Goal: Information Seeking & Learning: Find specific fact

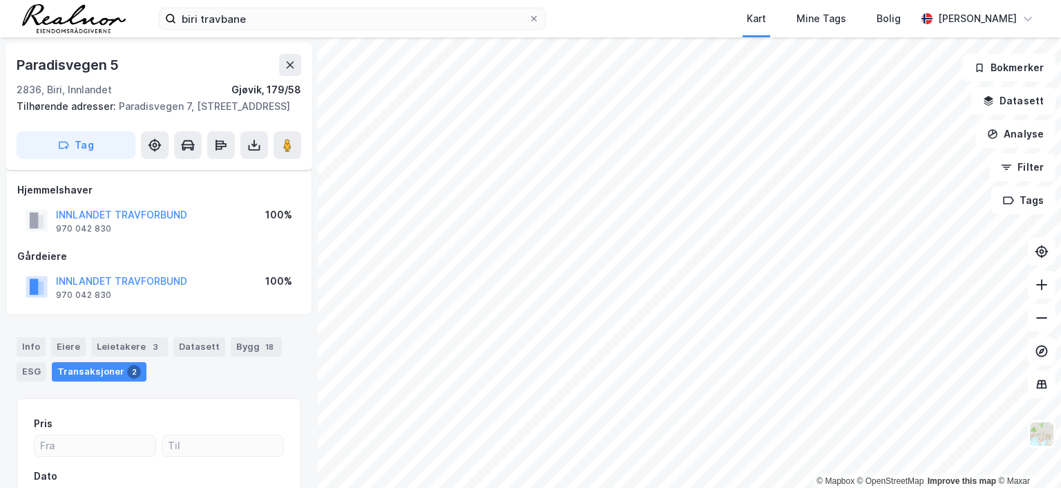
scroll to position [30, 0]
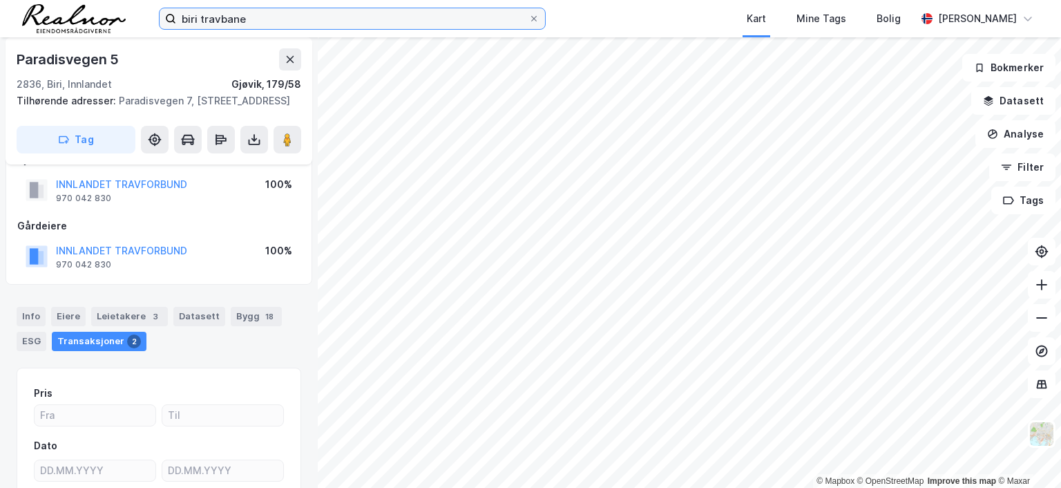
click at [254, 13] on input "biri travbane" at bounding box center [352, 18] width 352 height 21
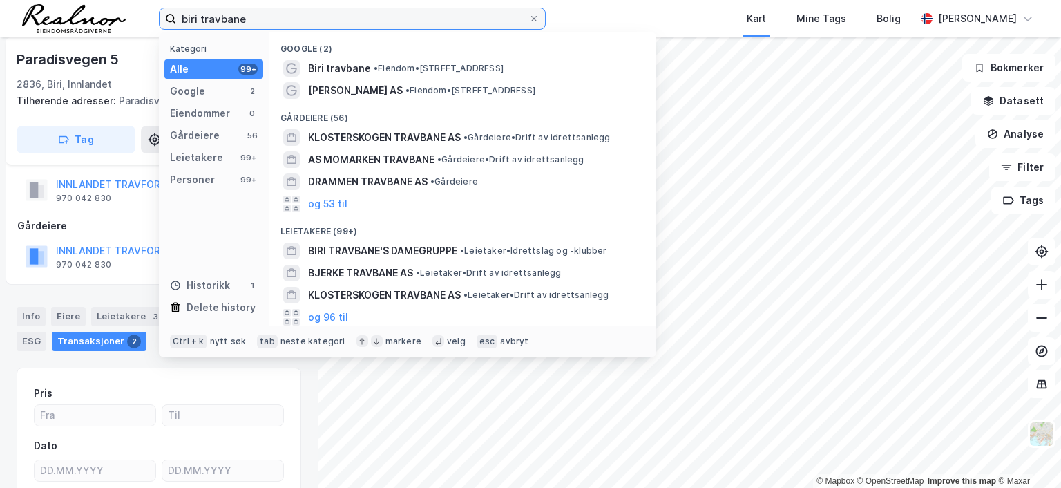
drag, startPoint x: 254, startPoint y: 18, endPoint x: 132, endPoint y: 11, distance: 122.5
click at [133, 11] on div "biri travbane Kategori Alle 99+ Google 2 Eiendommer 0 Gårdeiere 56 Leietakere 9…" at bounding box center [530, 18] width 1061 height 37
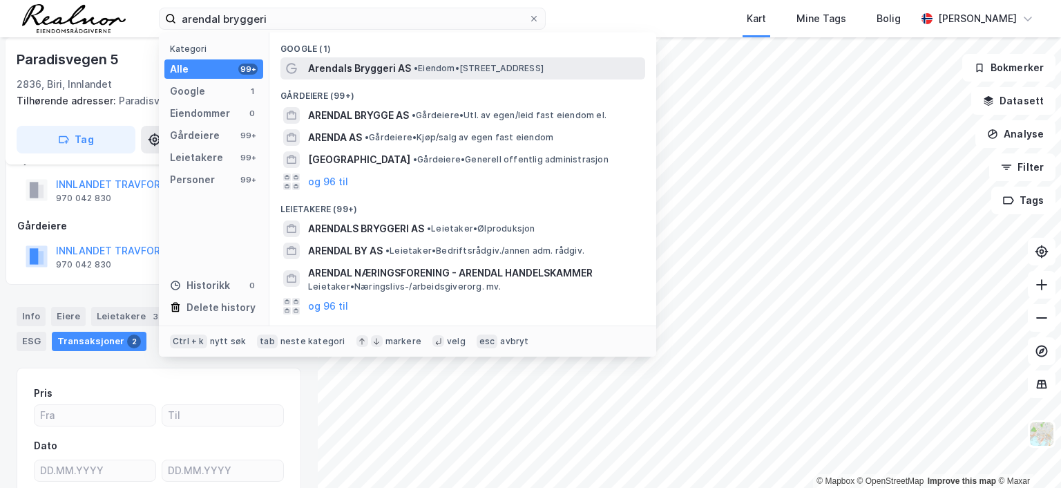
click at [399, 71] on span "Arendals Bryggeri AS" at bounding box center [359, 68] width 103 height 17
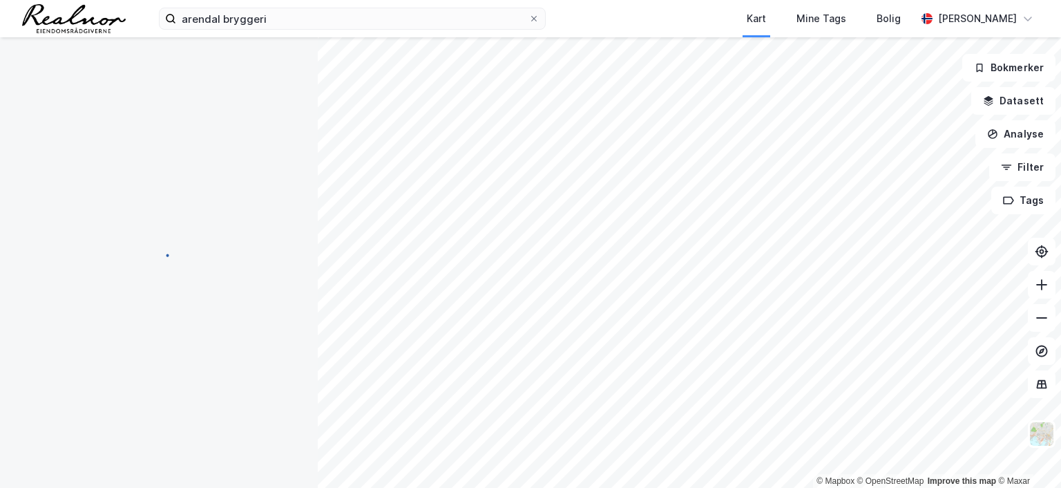
scroll to position [30, 0]
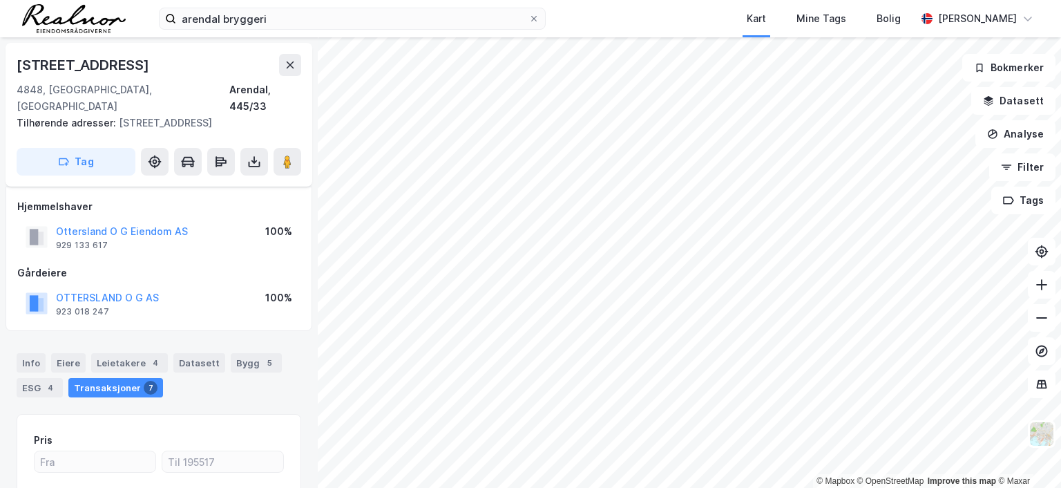
scroll to position [30, 0]
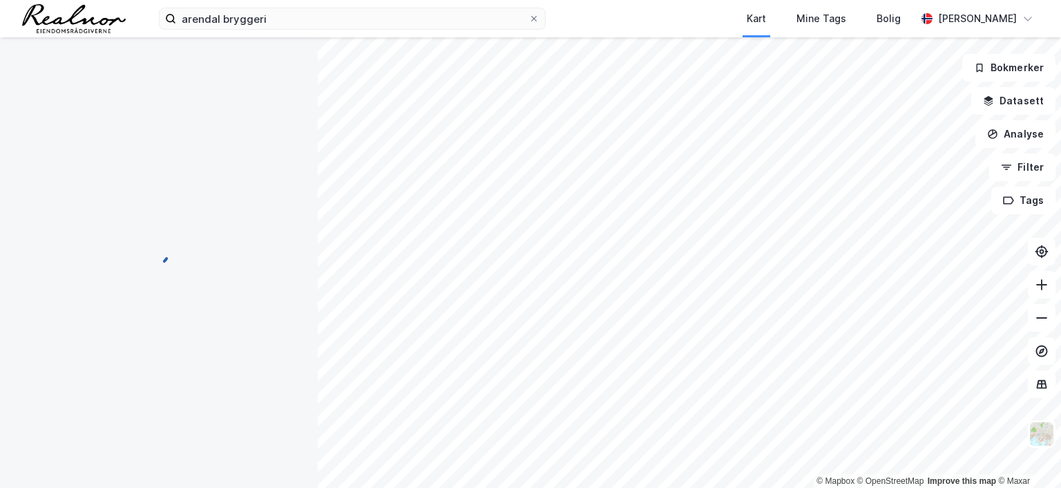
scroll to position [30, 0]
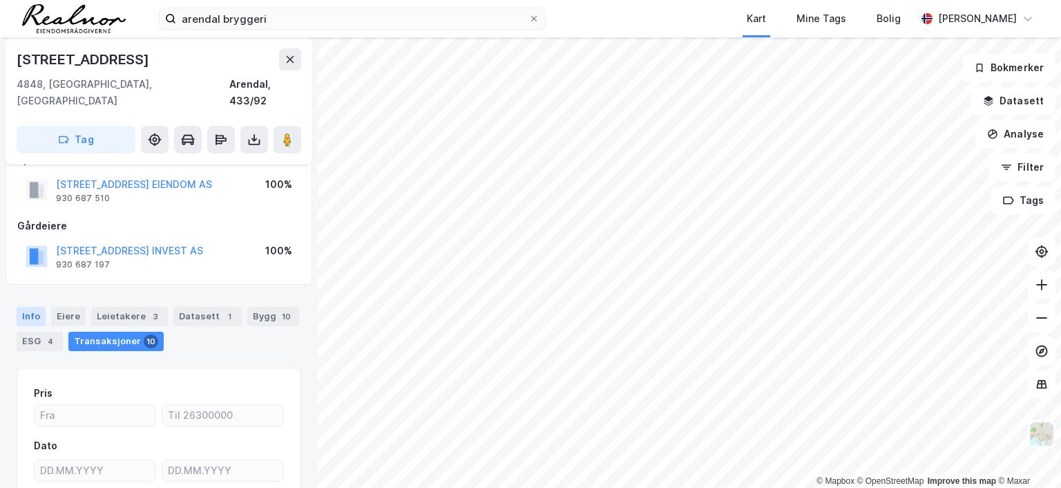
click at [30, 307] on div "Info" at bounding box center [31, 316] width 29 height 19
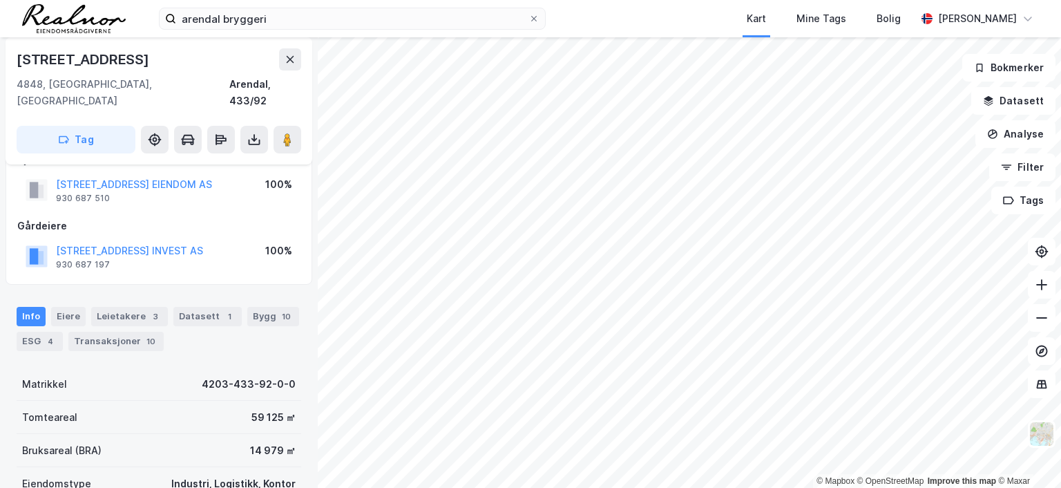
scroll to position [30, 0]
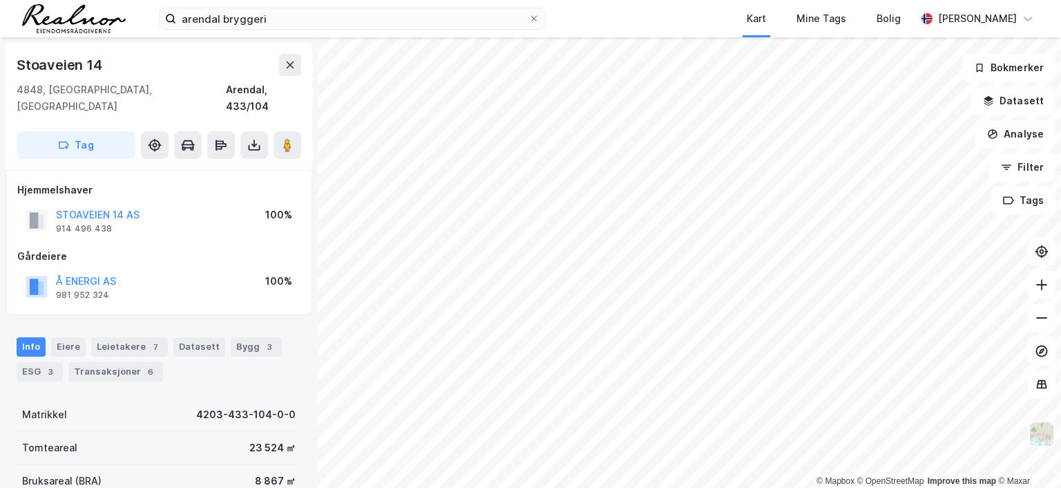
scroll to position [30, 0]
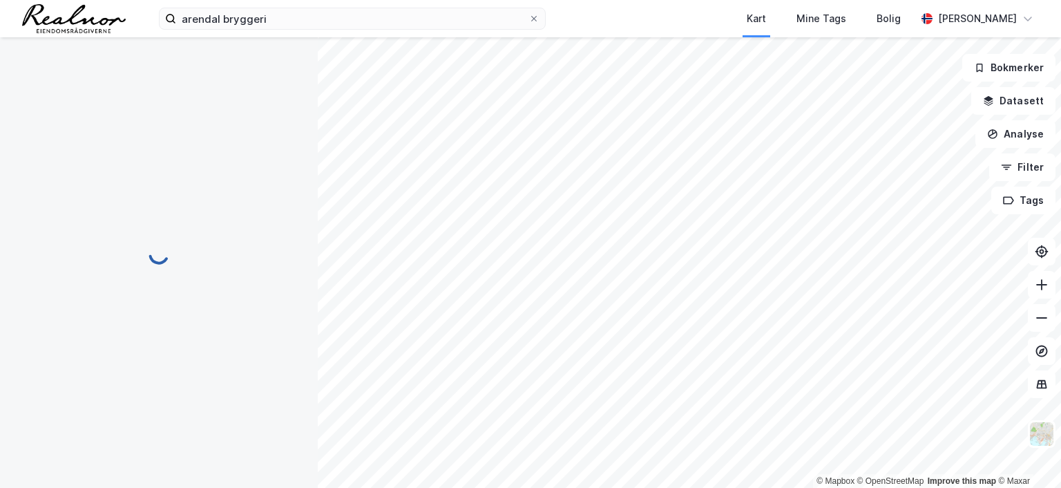
scroll to position [30, 0]
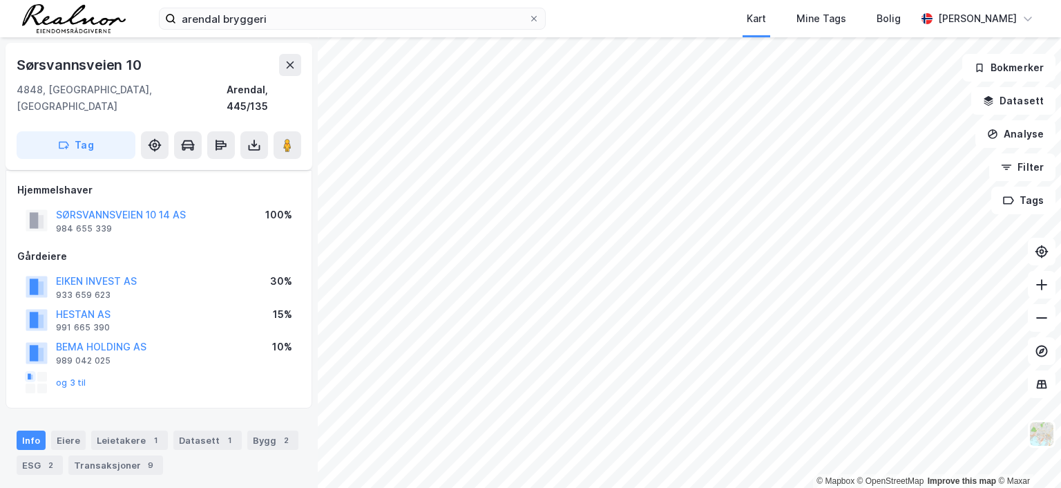
scroll to position [30, 0]
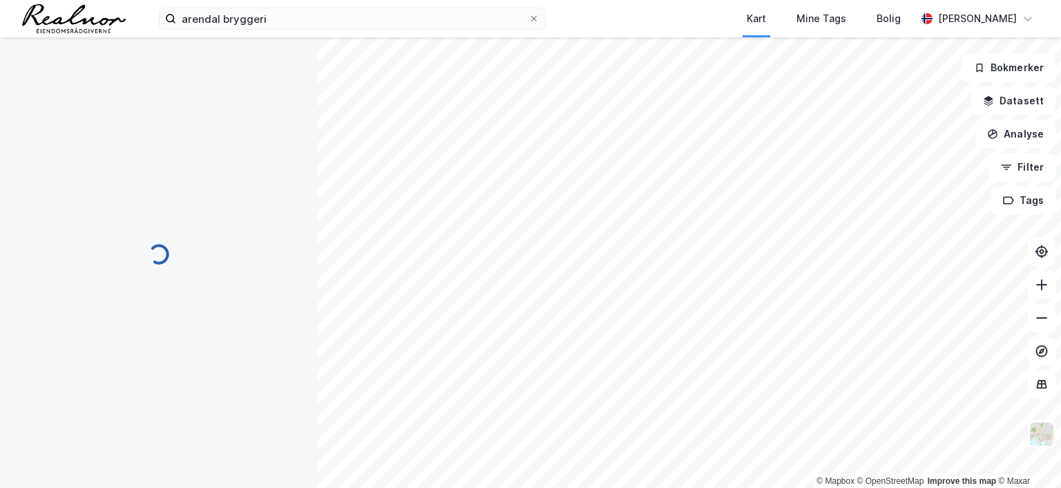
scroll to position [30, 0]
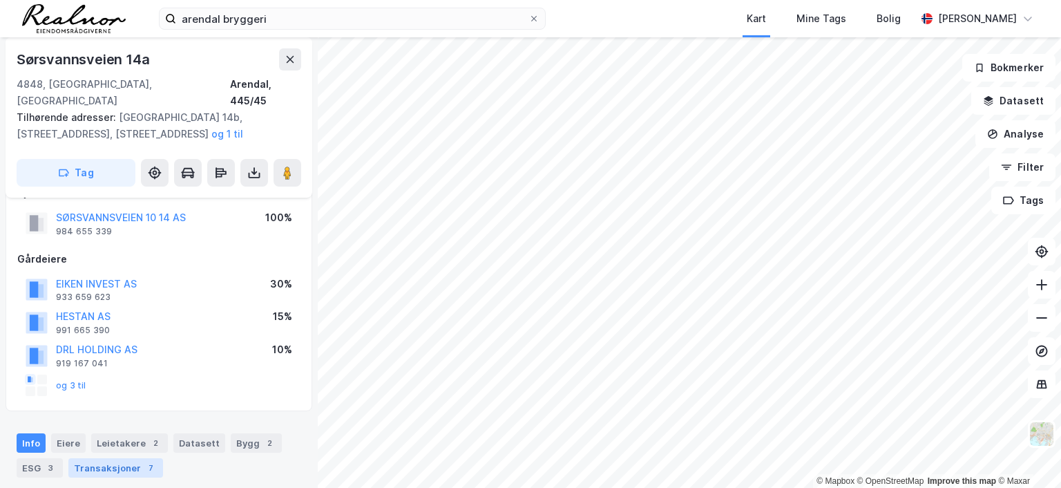
click at [137, 458] on div "Transaksjoner 7" at bounding box center [115, 467] width 95 height 19
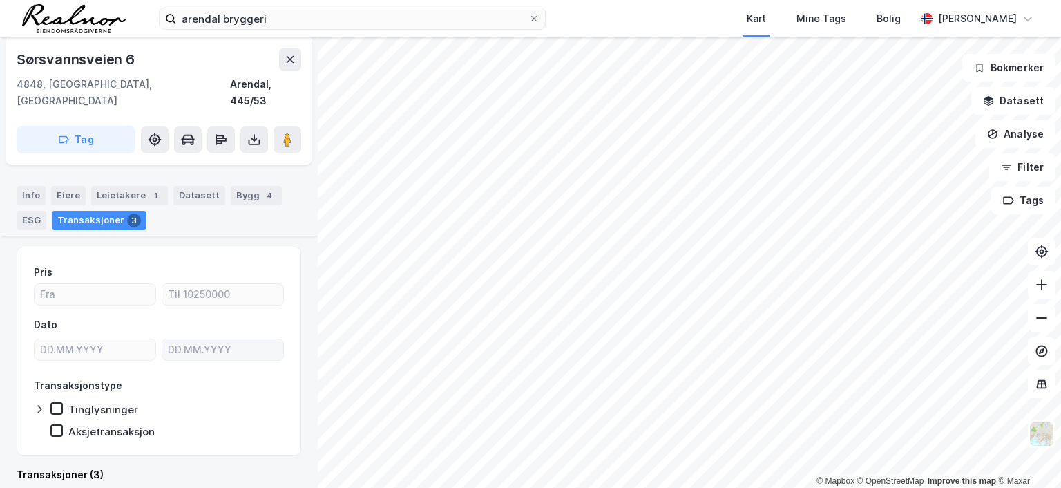
scroll to position [566, 0]
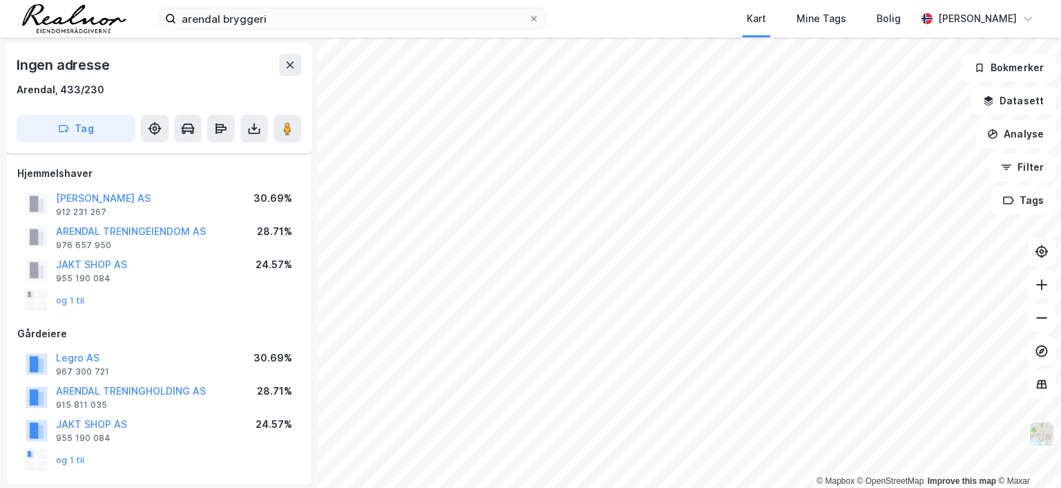
scroll to position [338, 0]
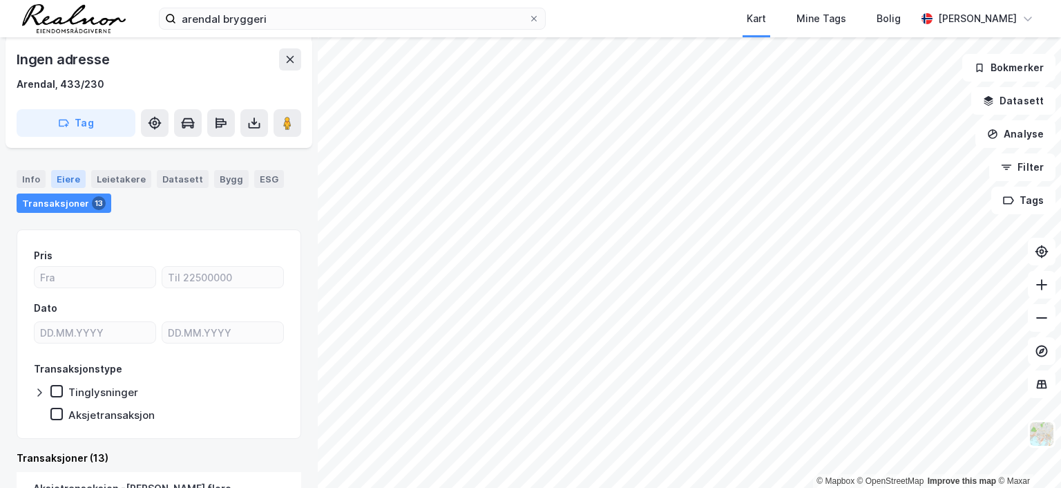
click at [64, 174] on div "Eiere" at bounding box center [68, 179] width 35 height 18
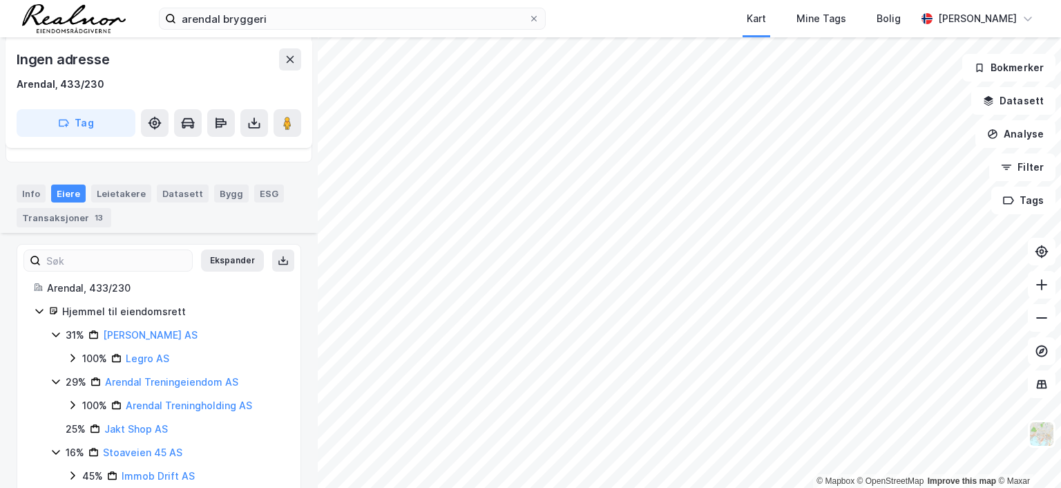
scroll to position [310, 0]
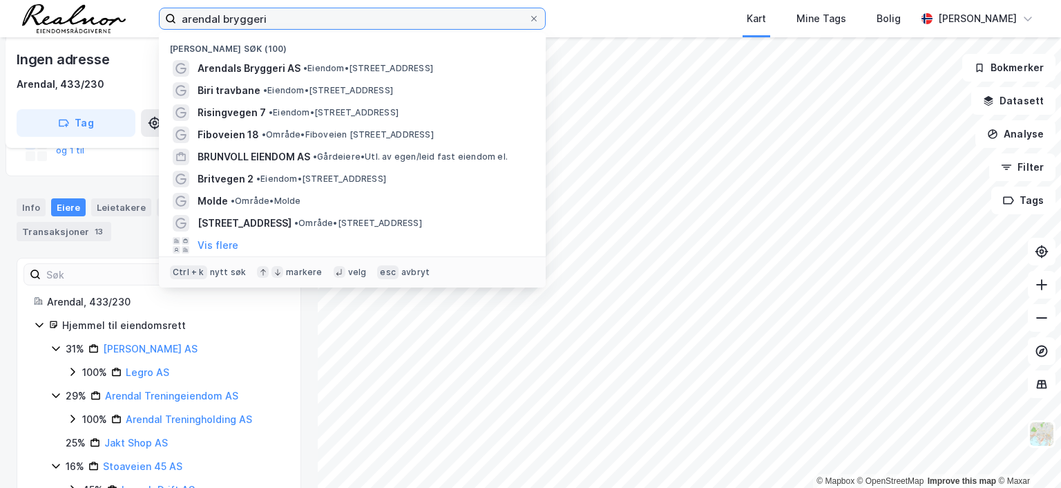
drag, startPoint x: 285, startPoint y: 15, endPoint x: 177, endPoint y: 15, distance: 107.8
click at [177, 15] on input "arendal bryggeri" at bounding box center [352, 18] width 352 height 21
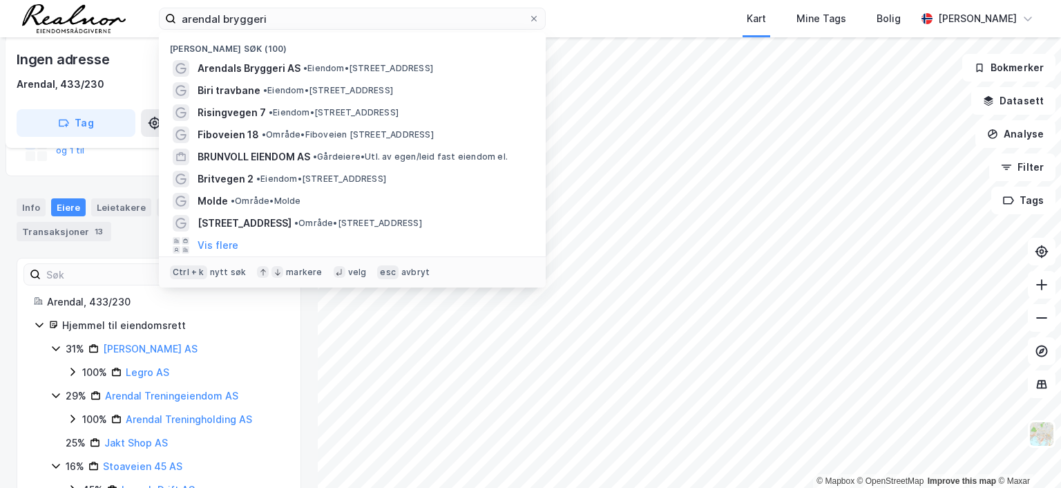
click at [75, 15] on div "arendal bryggeri Nylige søk (100) Arendals Bryggeri AS • Eiendom • [STREET_ADDR…" at bounding box center [530, 18] width 1061 height 37
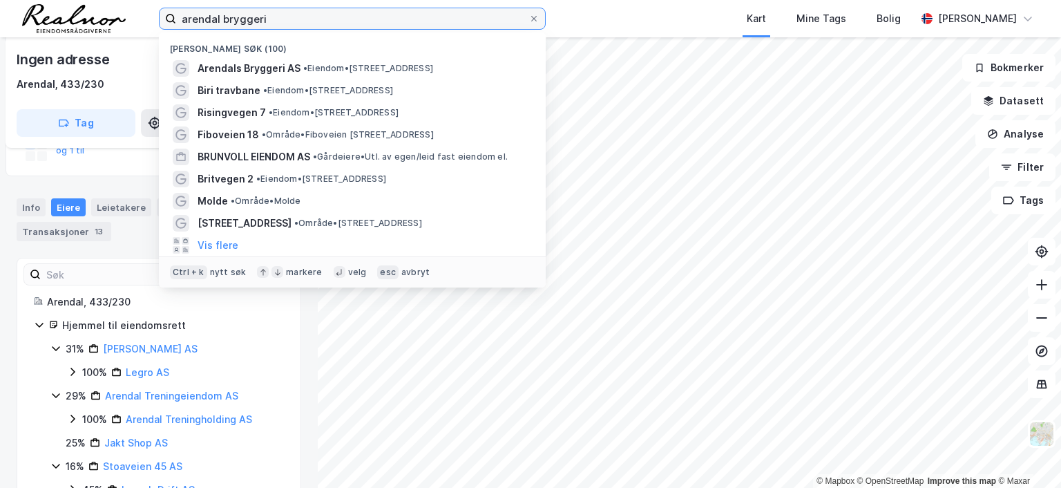
click at [298, 19] on input "arendal bryggeri" at bounding box center [352, 18] width 352 height 21
drag, startPoint x: 290, startPoint y: 18, endPoint x: 65, endPoint y: 32, distance: 225.7
click at [65, 32] on div "arendal bryggeri Nylige søk (100) Arendals Bryggeri AS • Eiendom • [STREET_ADDR…" at bounding box center [530, 18] width 1061 height 37
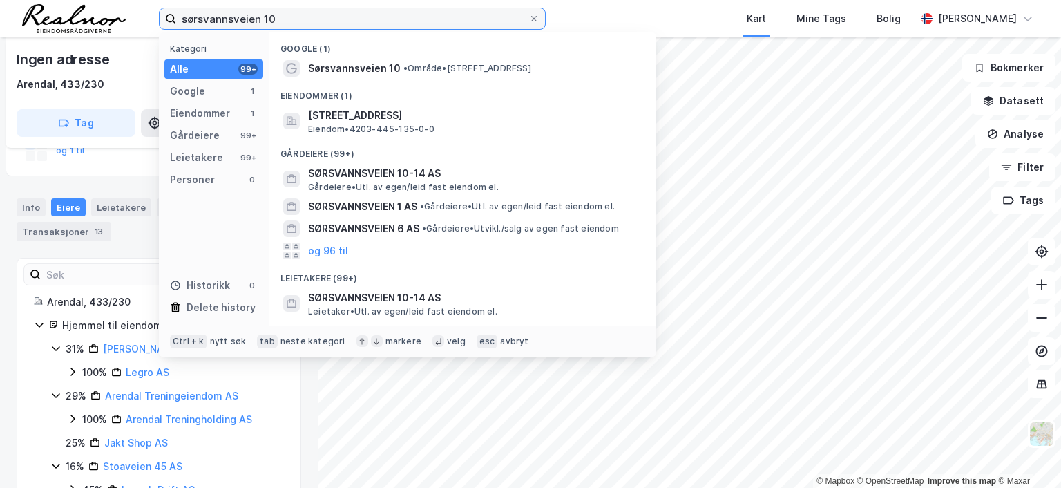
type input "sørsvannsveien 10"
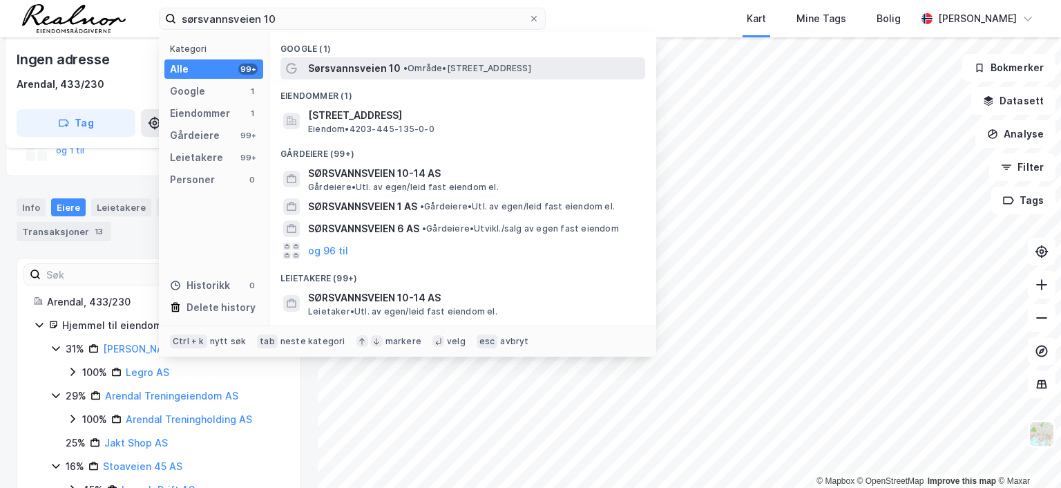
click at [412, 73] on span "• Område • [STREET_ADDRESS]" at bounding box center [468, 68] width 128 height 11
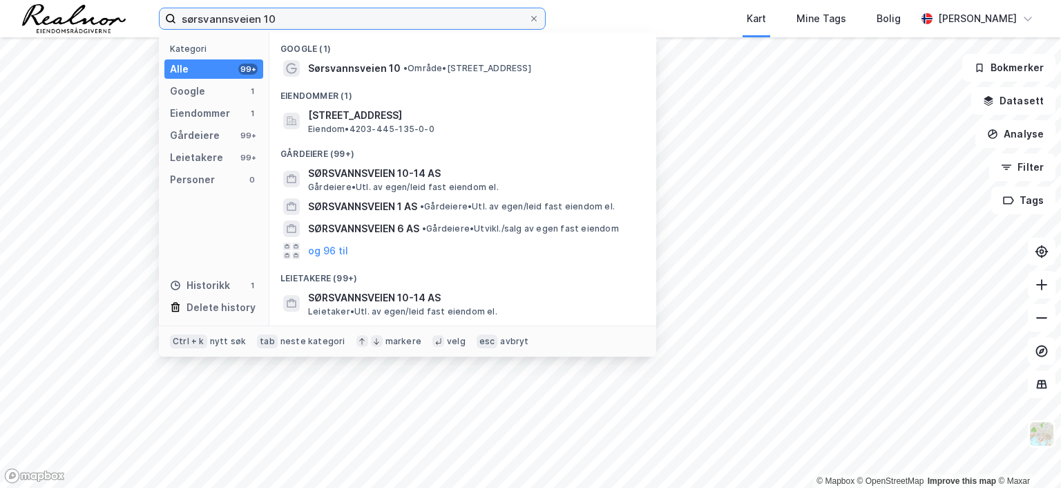
click at [292, 24] on input "sørsvannsveien 10" at bounding box center [352, 18] width 352 height 21
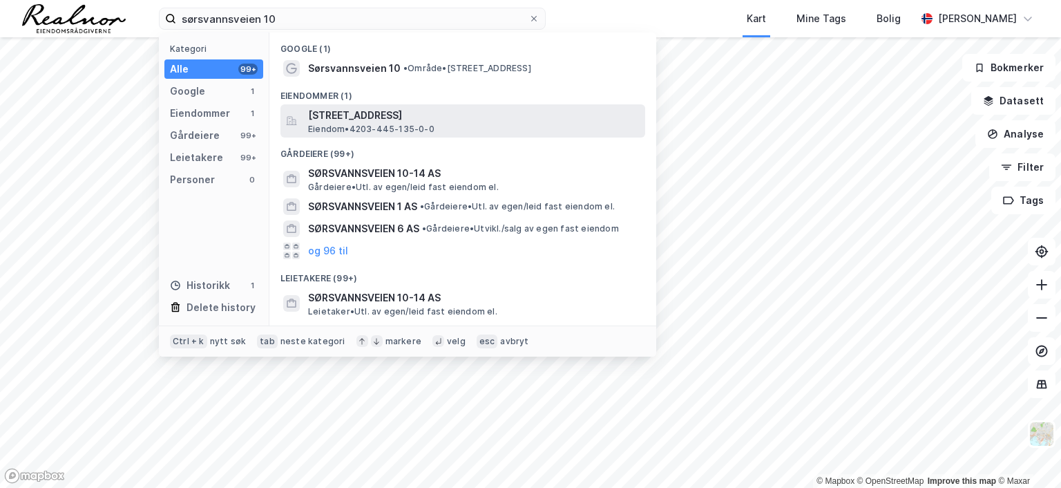
click at [386, 124] on span "Eiendom • 4203-445-135-0-0" at bounding box center [371, 129] width 126 height 11
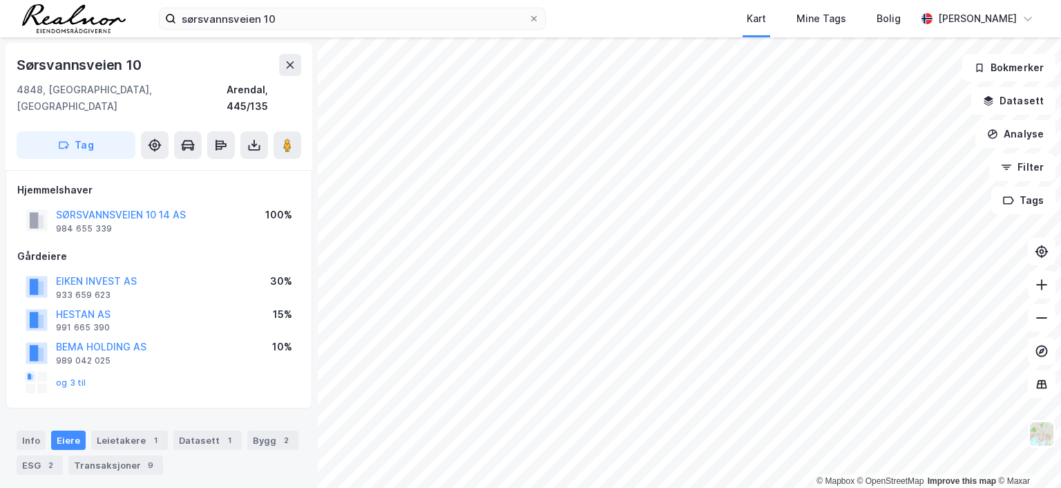
scroll to position [102, 0]
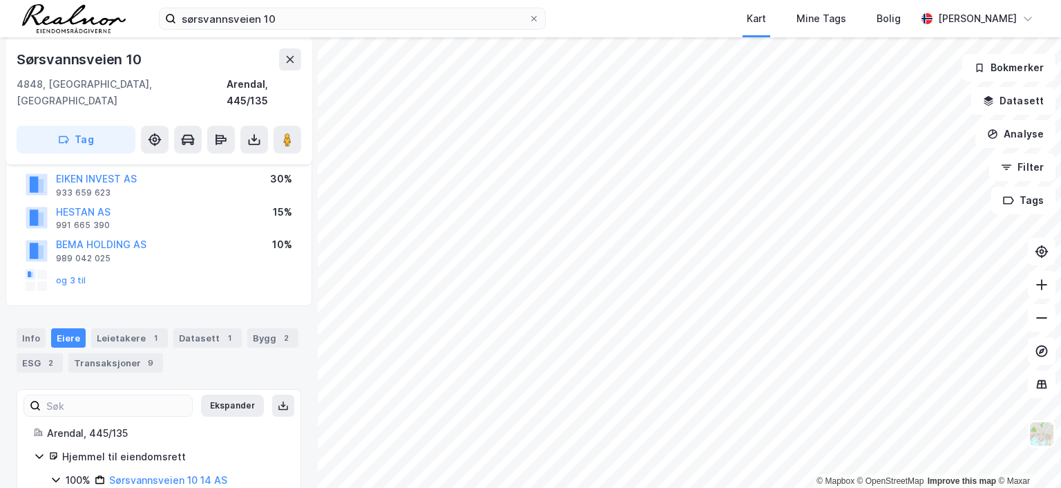
click at [309, 6] on div "sørsvannsveien 10 Kart Mine Tags Bolig [PERSON_NAME]" at bounding box center [530, 18] width 1061 height 37
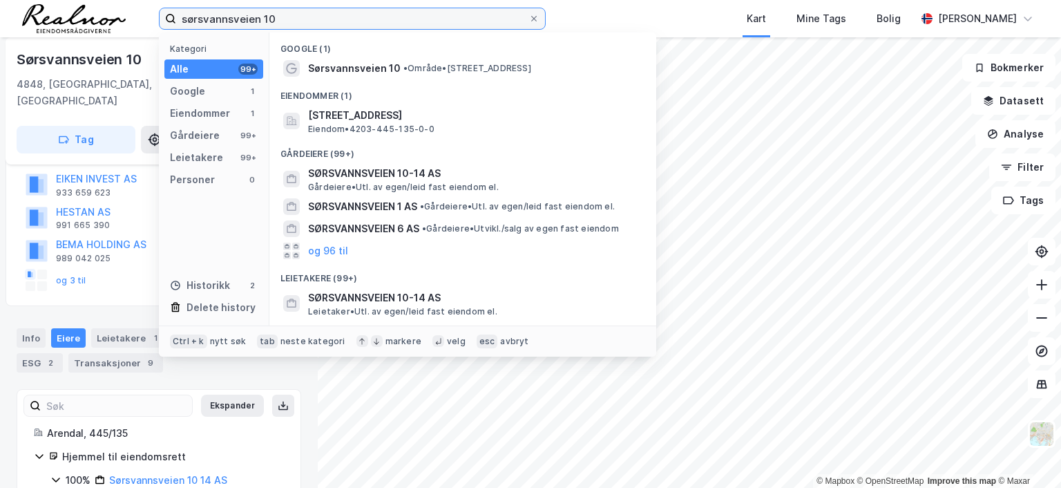
click at [305, 16] on input "sørsvannsveien 10" at bounding box center [352, 18] width 352 height 21
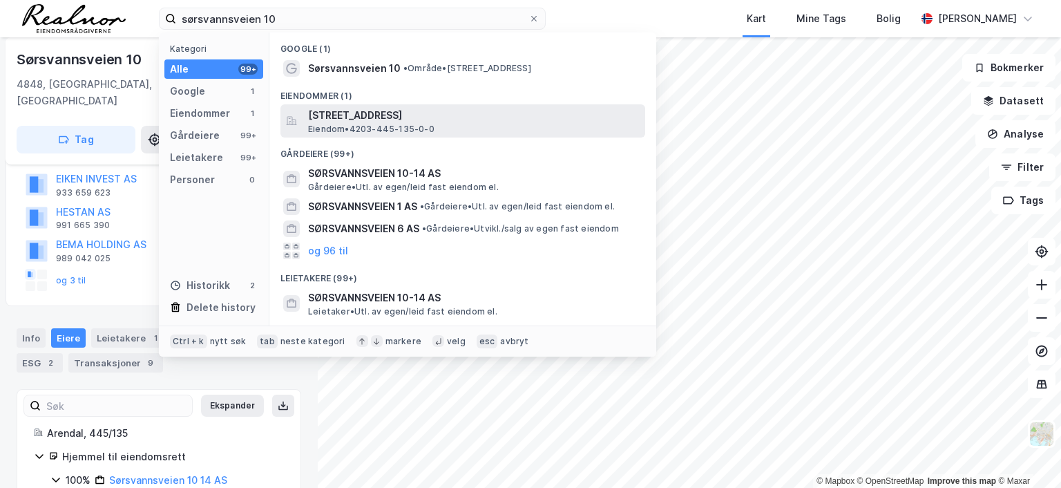
click at [390, 120] on span "[STREET_ADDRESS]" at bounding box center [474, 115] width 332 height 17
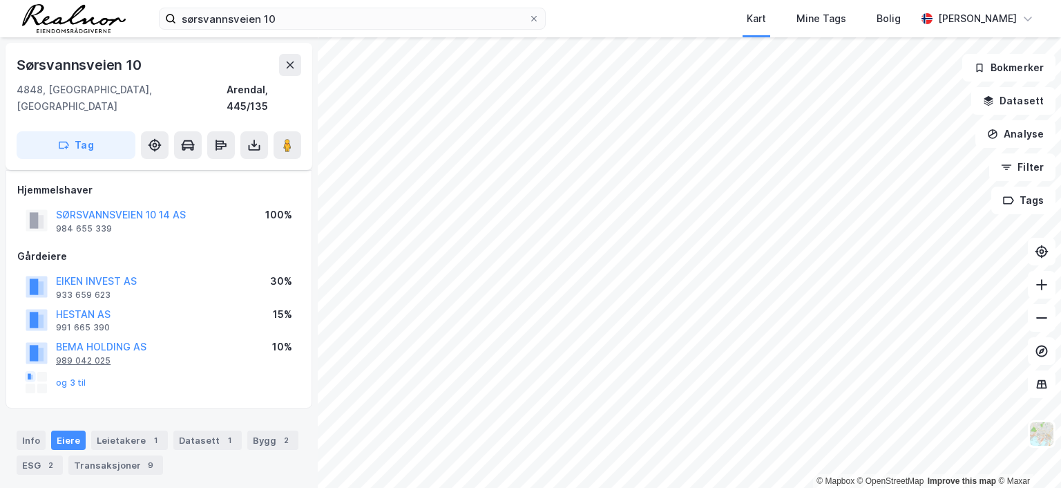
scroll to position [69, 0]
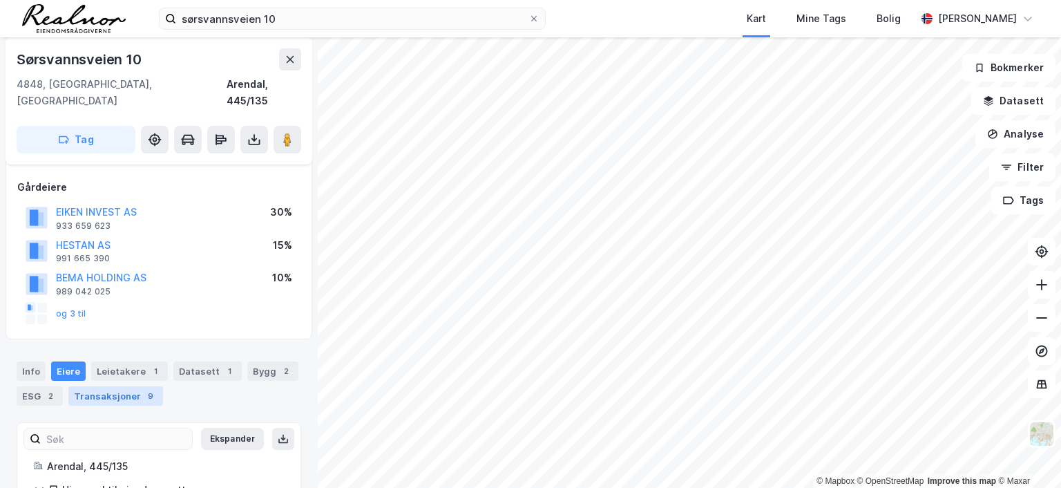
click at [123, 386] on div "Transaksjoner 9" at bounding box center [115, 395] width 95 height 19
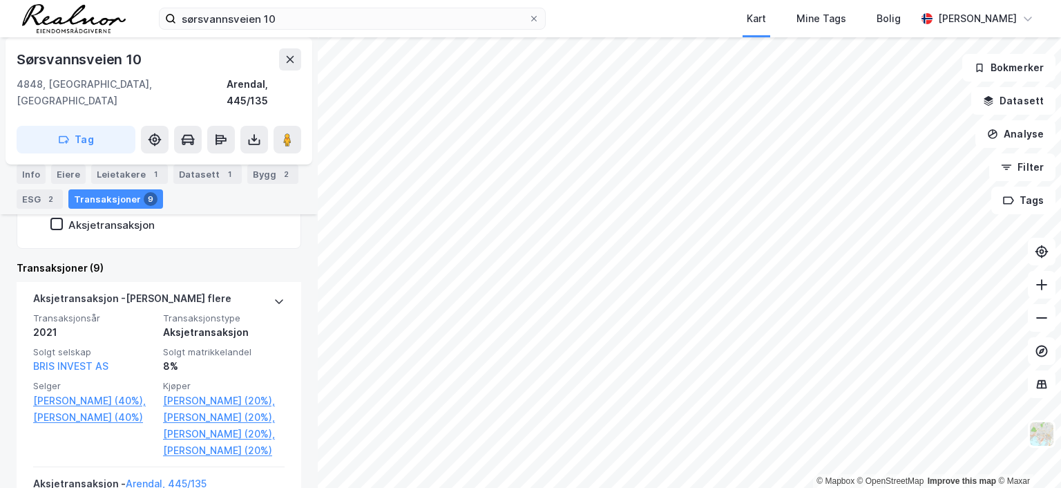
scroll to position [453, 0]
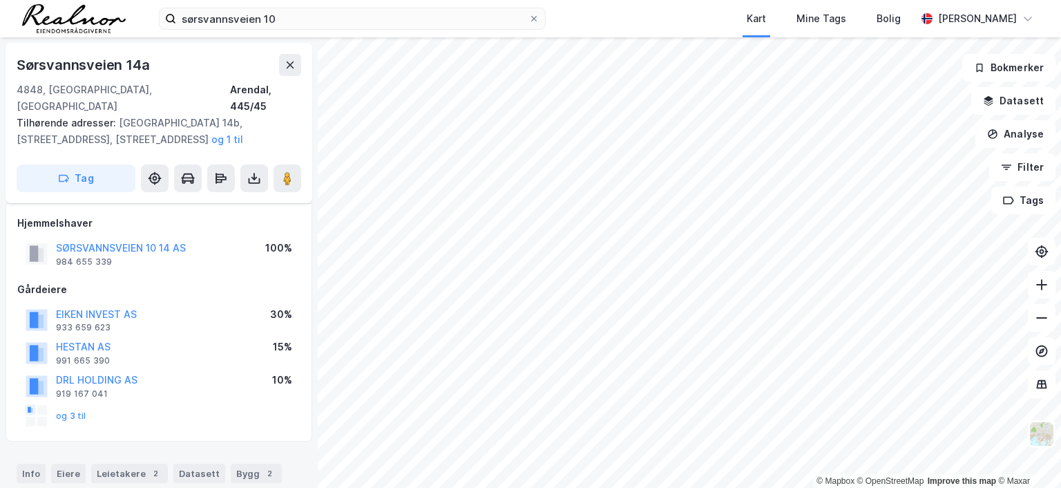
scroll to position [278, 0]
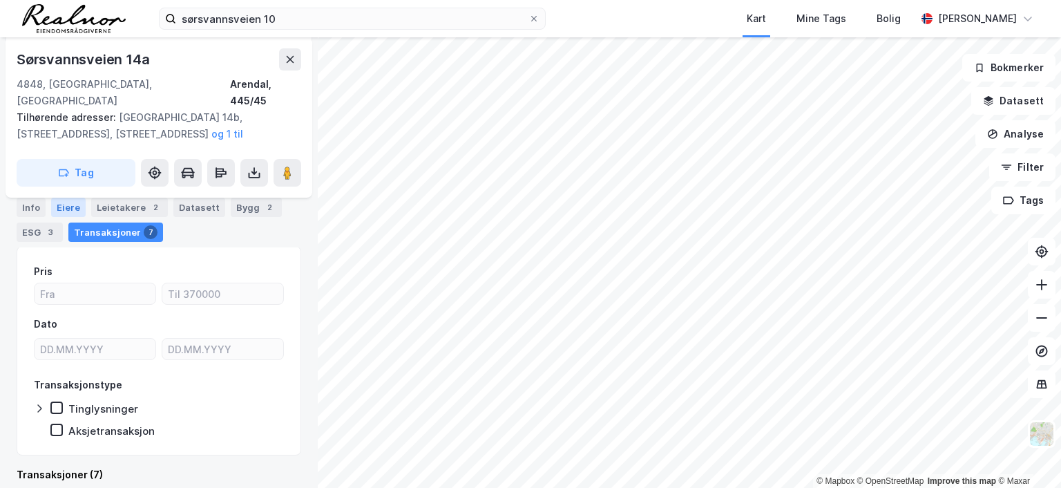
click at [66, 207] on div "Eiere" at bounding box center [68, 207] width 35 height 19
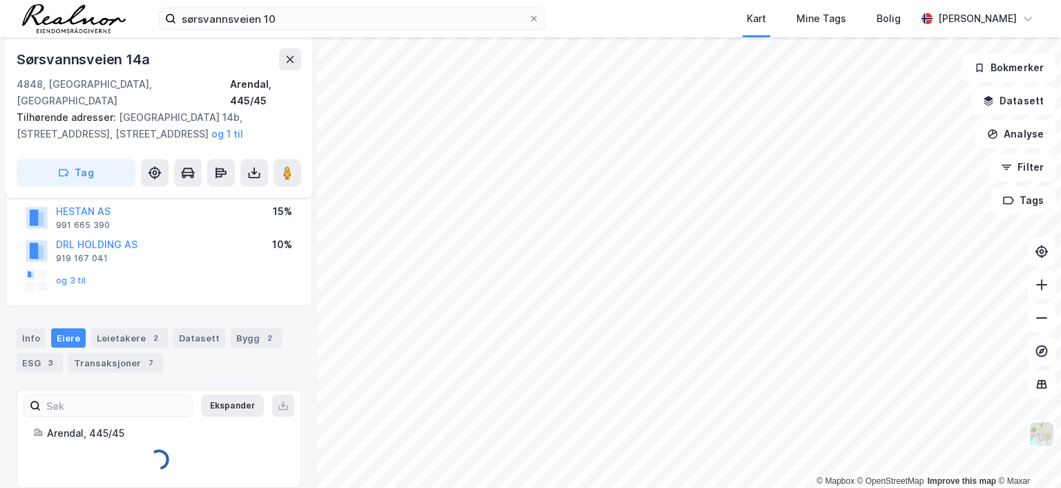
scroll to position [177, 0]
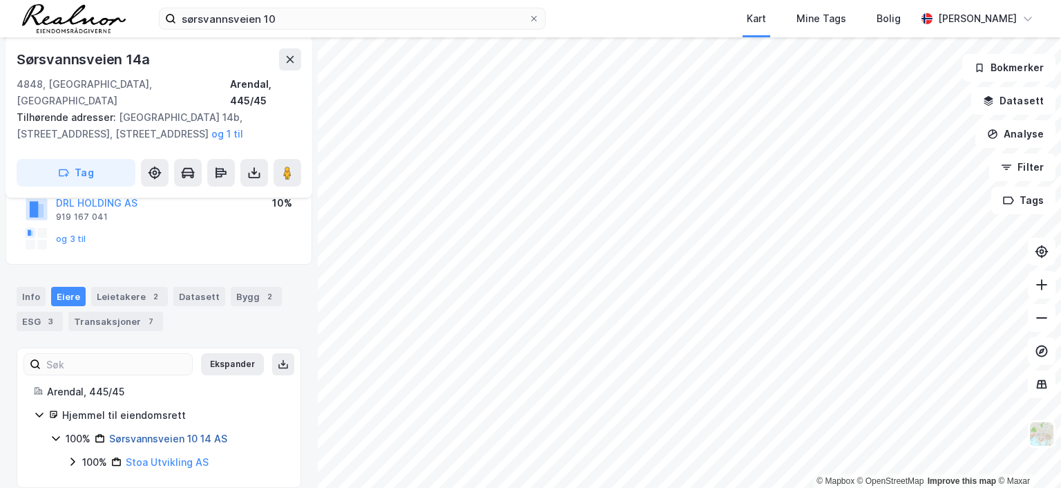
click at [180, 433] on link "Sørsvannsveien 10 14 AS" at bounding box center [168, 439] width 118 height 12
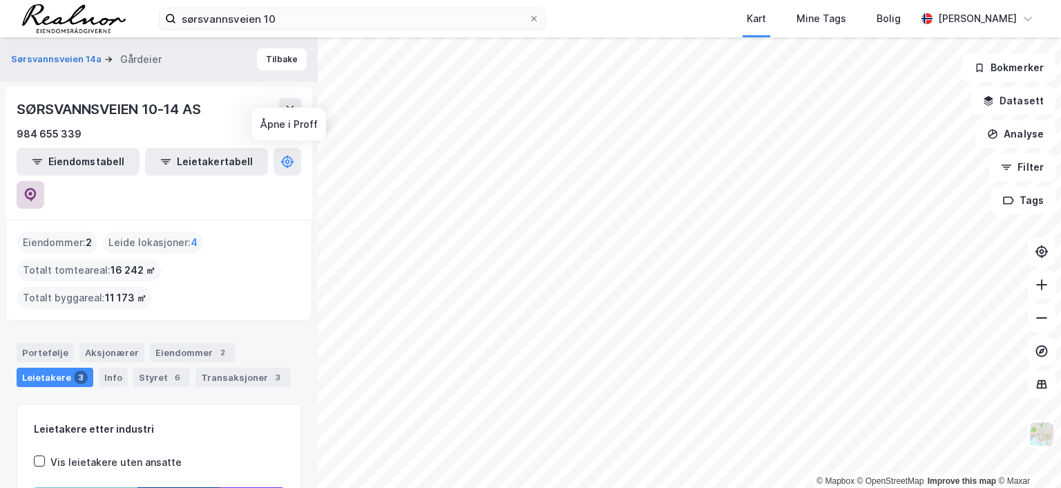
click at [37, 188] on icon at bounding box center [31, 195] width 12 height 14
